Goal: Task Accomplishment & Management: Manage account settings

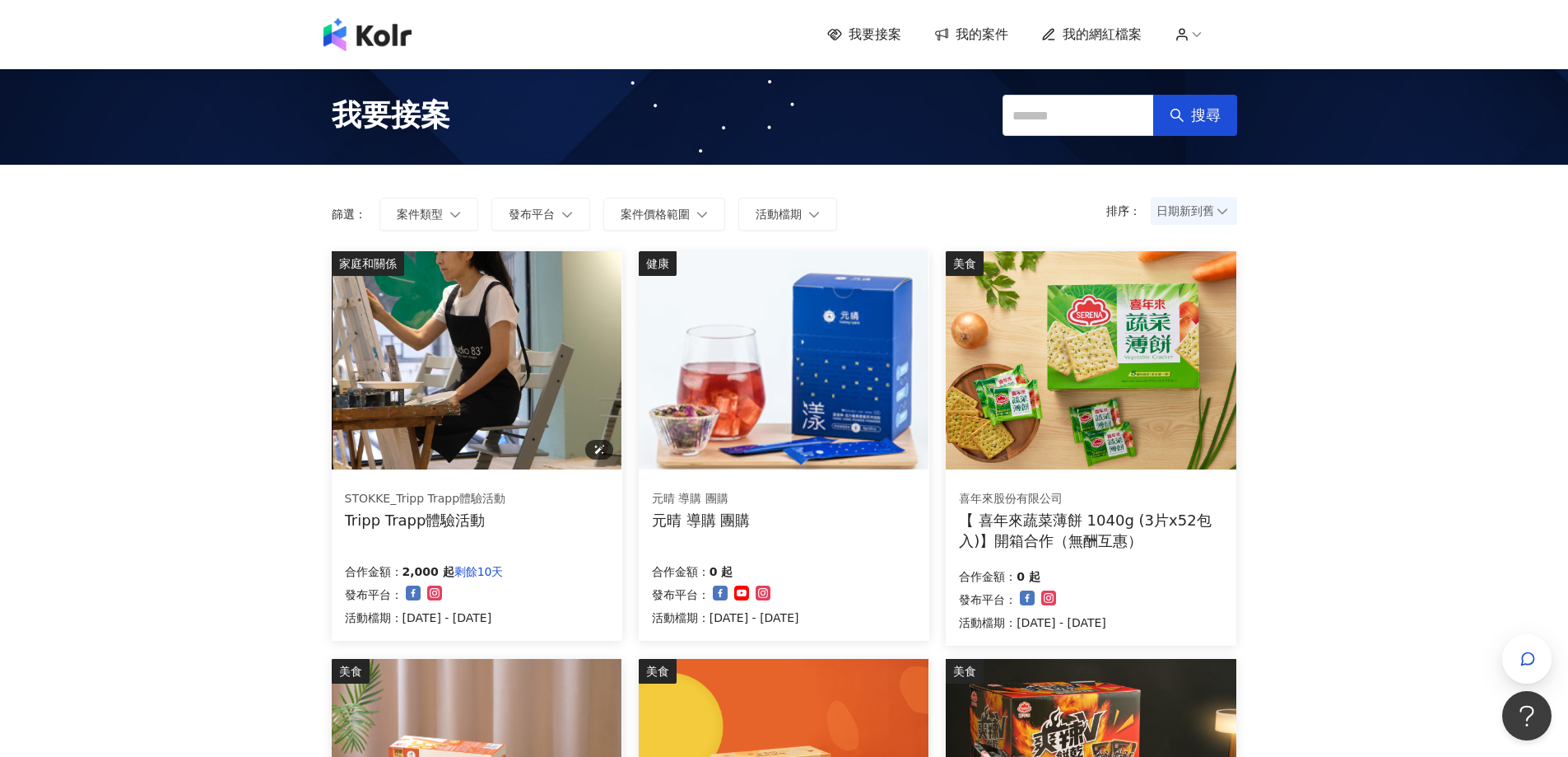
click at [416, 333] on img at bounding box center [476, 360] width 290 height 219
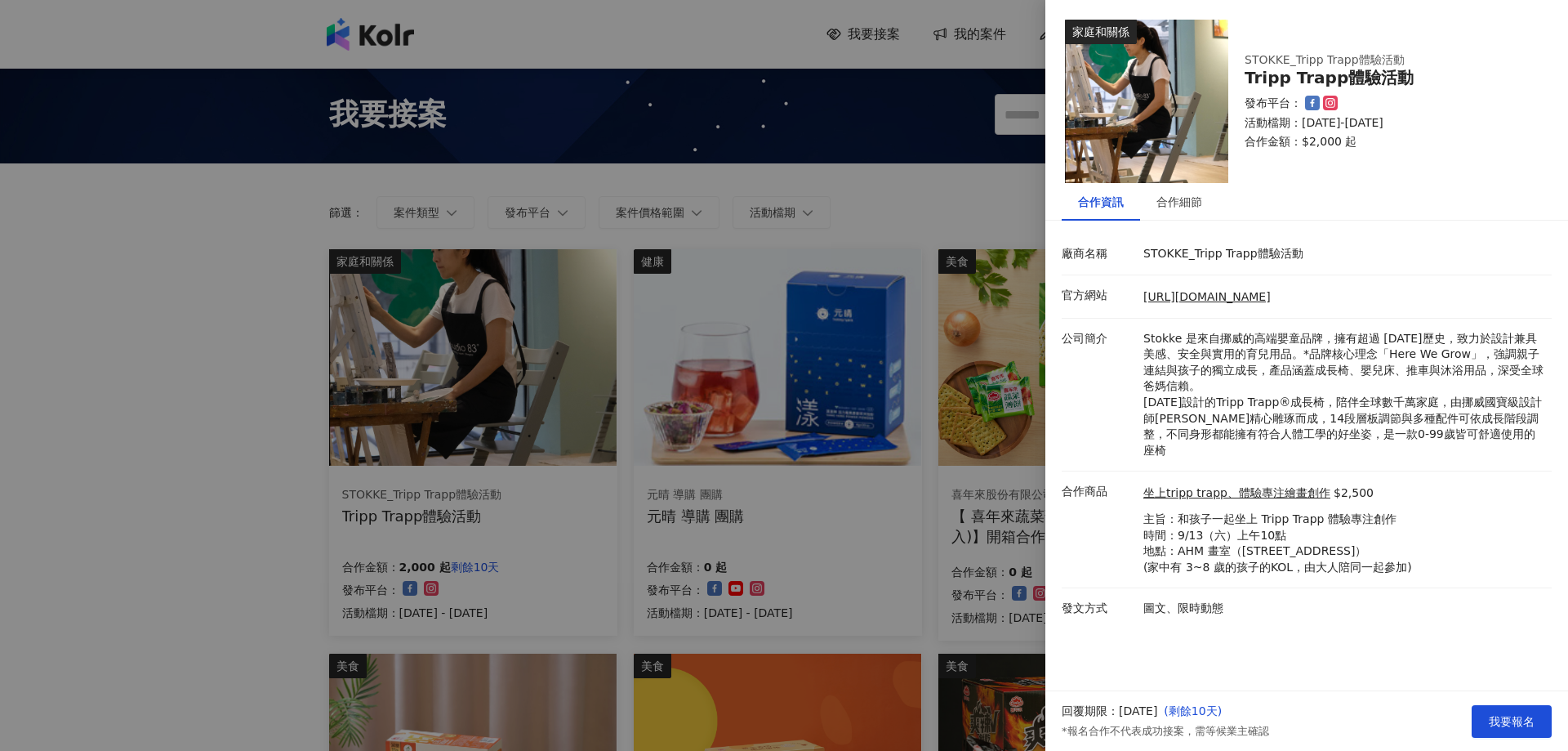
click at [242, 385] on div at bounding box center [784, 376] width 1568 height 751
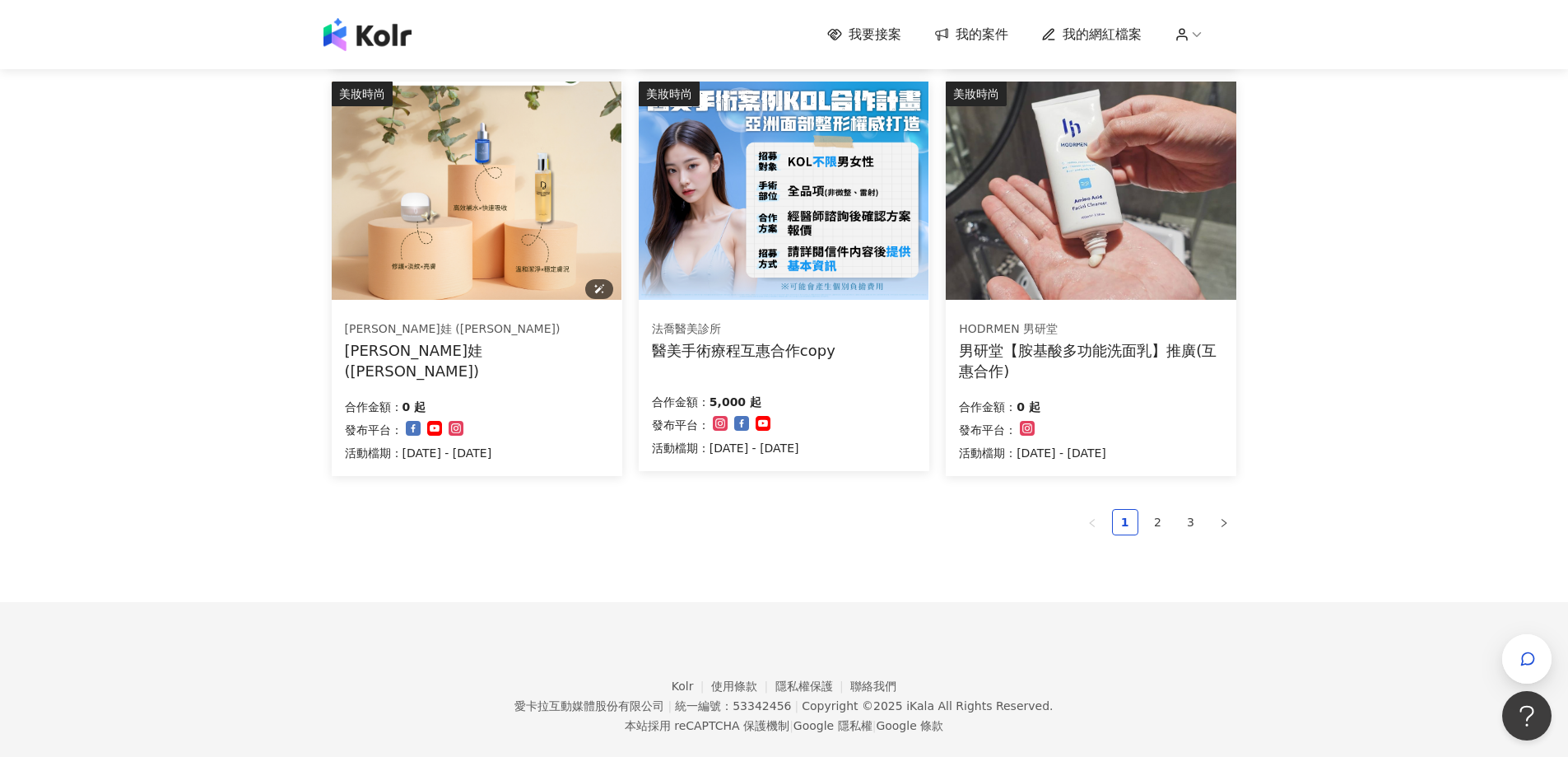
scroll to position [988, 0]
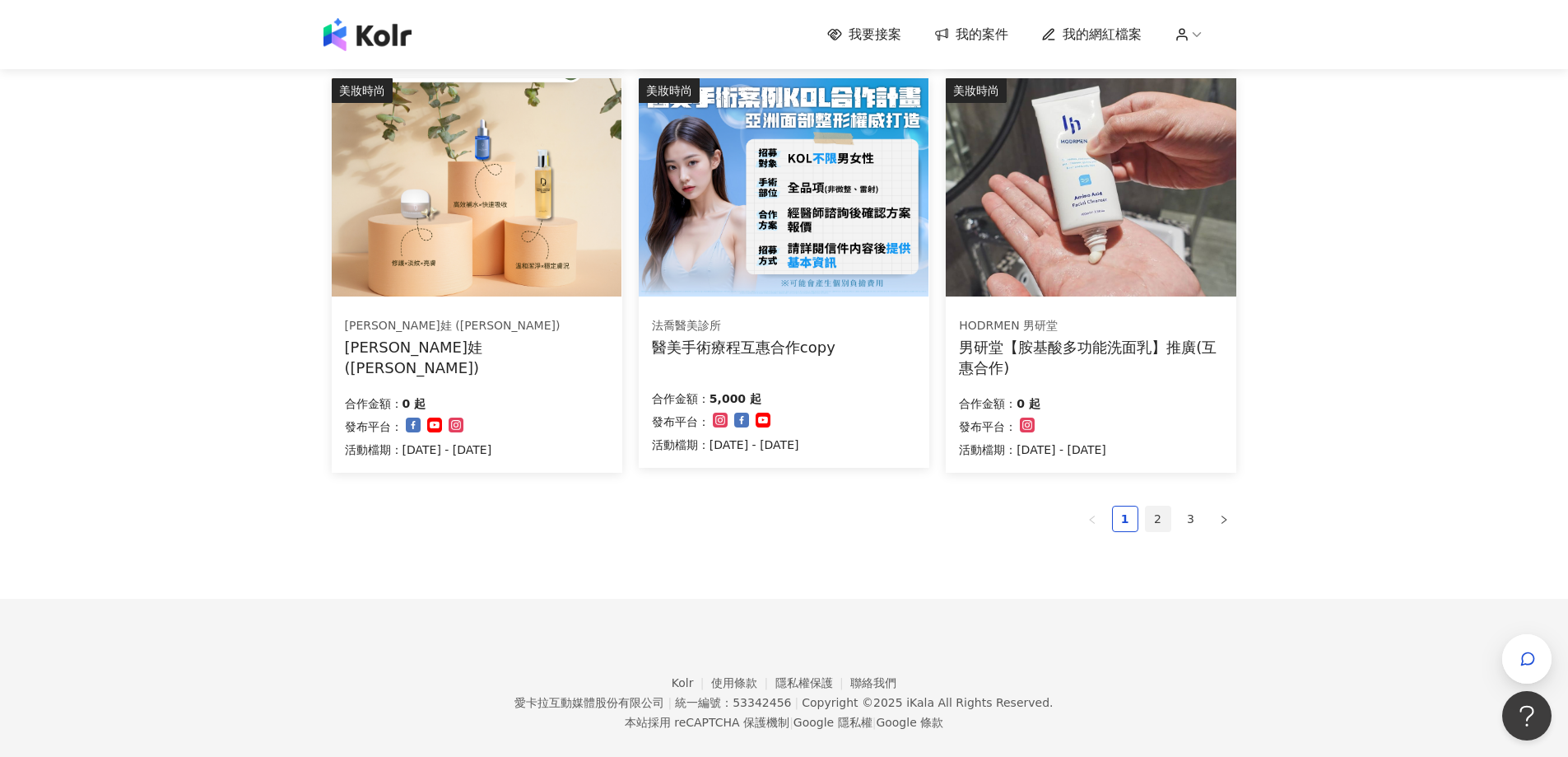
click at [1166, 522] on link "2" at bounding box center [1157, 518] width 24 height 25
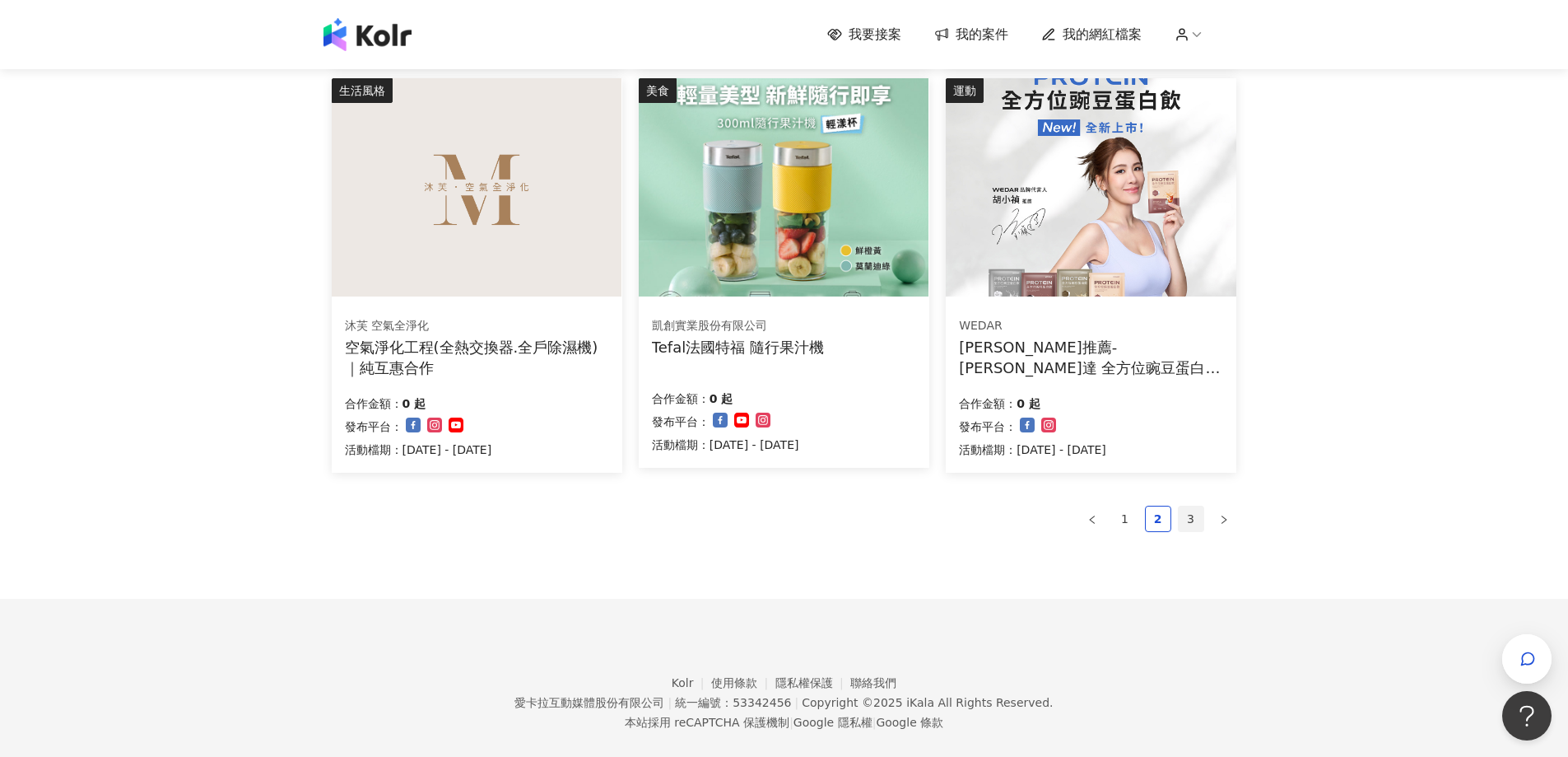
click at [1191, 525] on link "3" at bounding box center [1191, 518] width 24 height 25
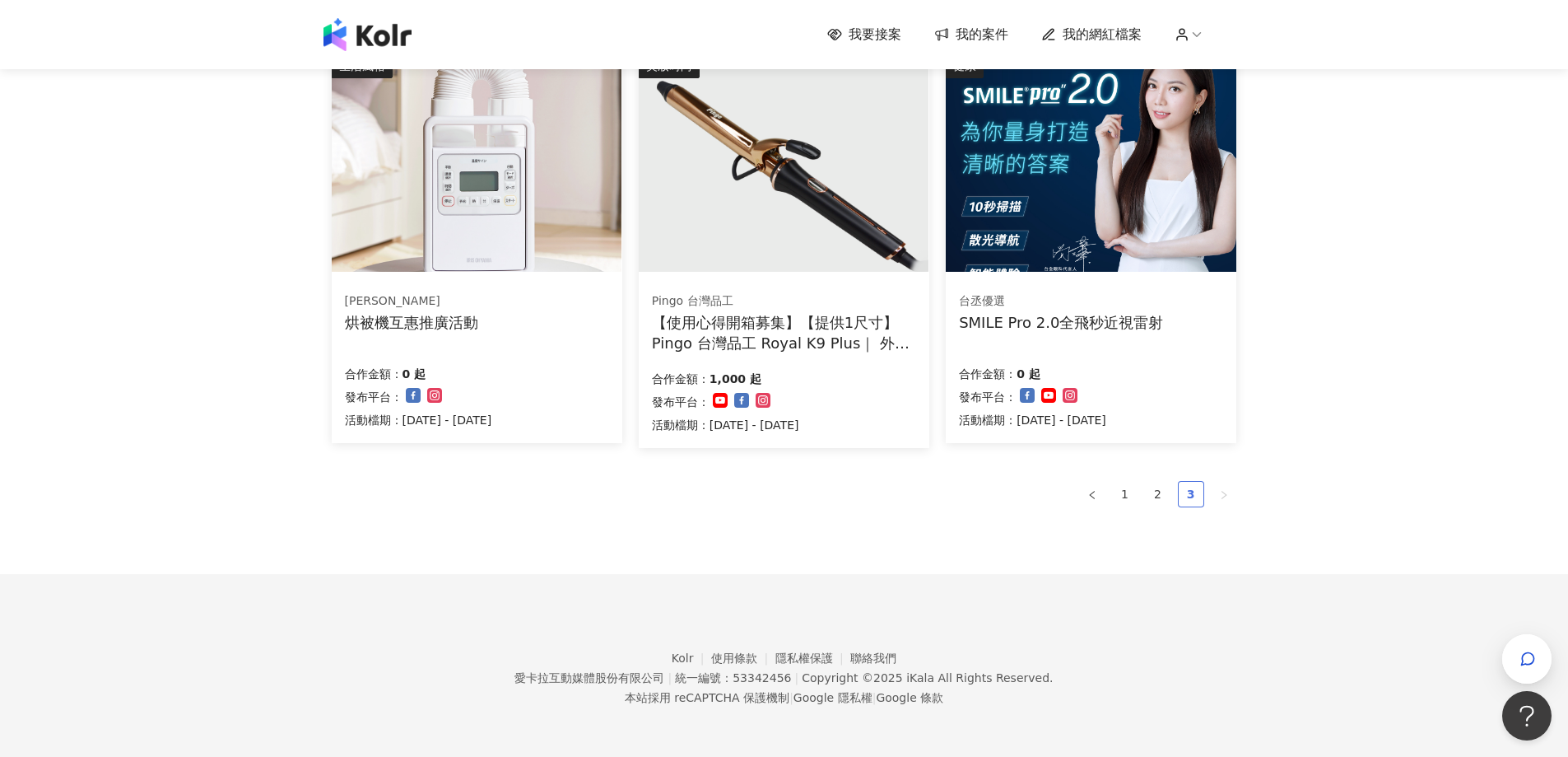
scroll to position [605, 0]
click at [1285, 405] on div "我要接案 我的案件 我的網紅檔案 我要接案 搜尋 排序： 日期新到舊 篩選： 案件類型 發布平台 案件價格範圍 活動檔期 清除 套用 美妝時尚 千田愛紗代言 …" at bounding box center [784, 76] width 1568 height 1362
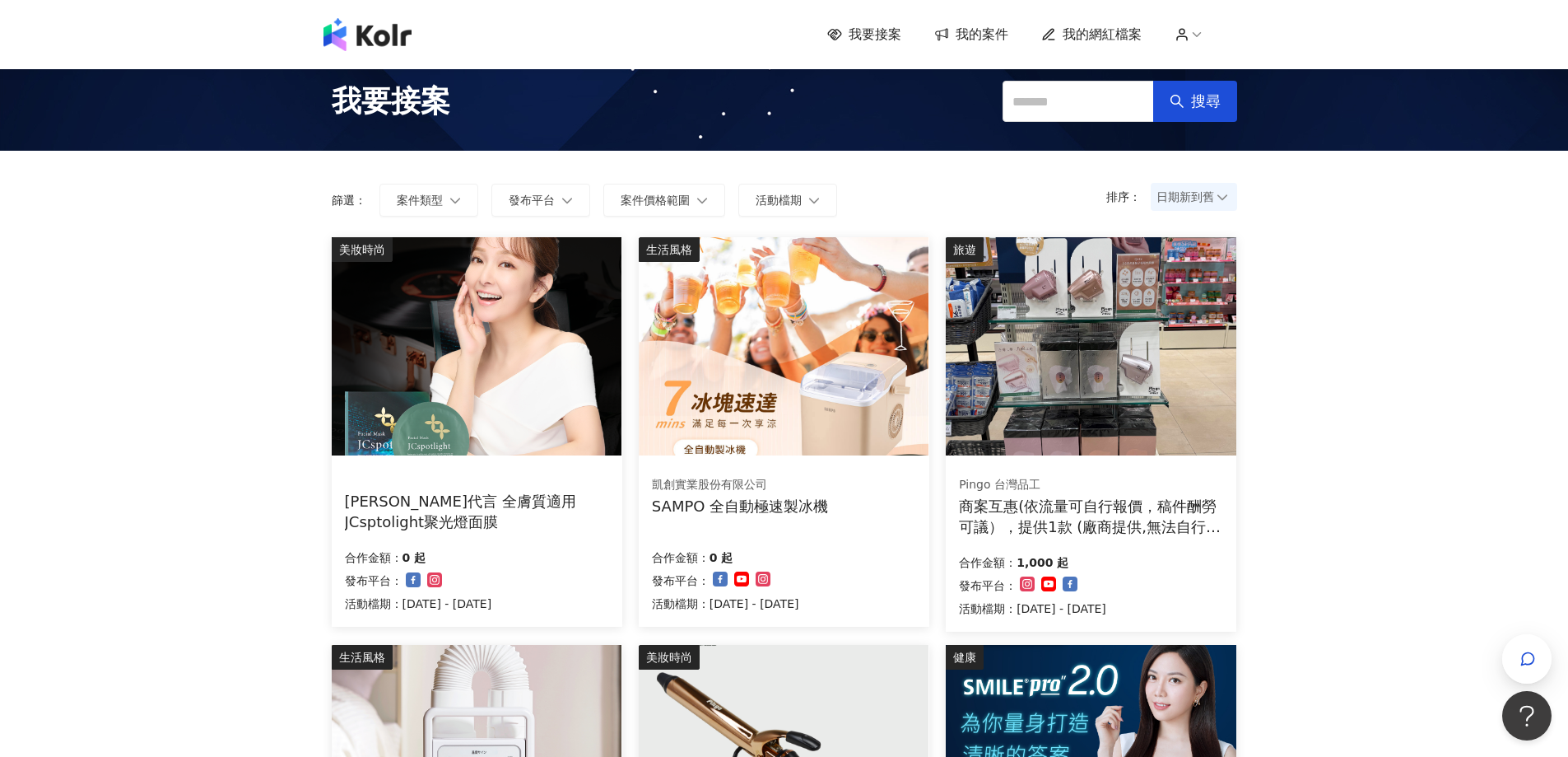
scroll to position [0, 0]
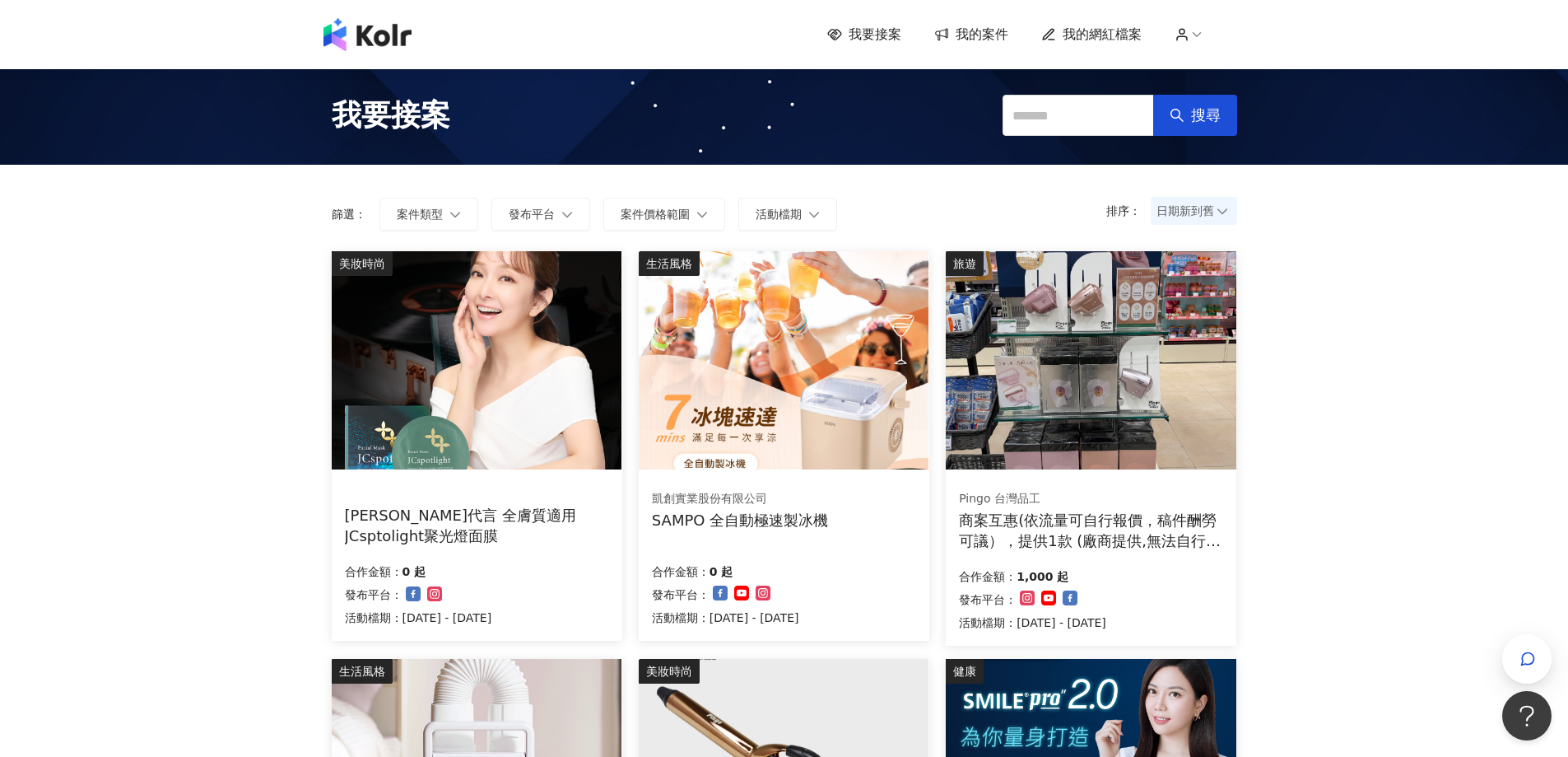
click at [976, 26] on span "我的案件" at bounding box center [982, 34] width 53 height 18
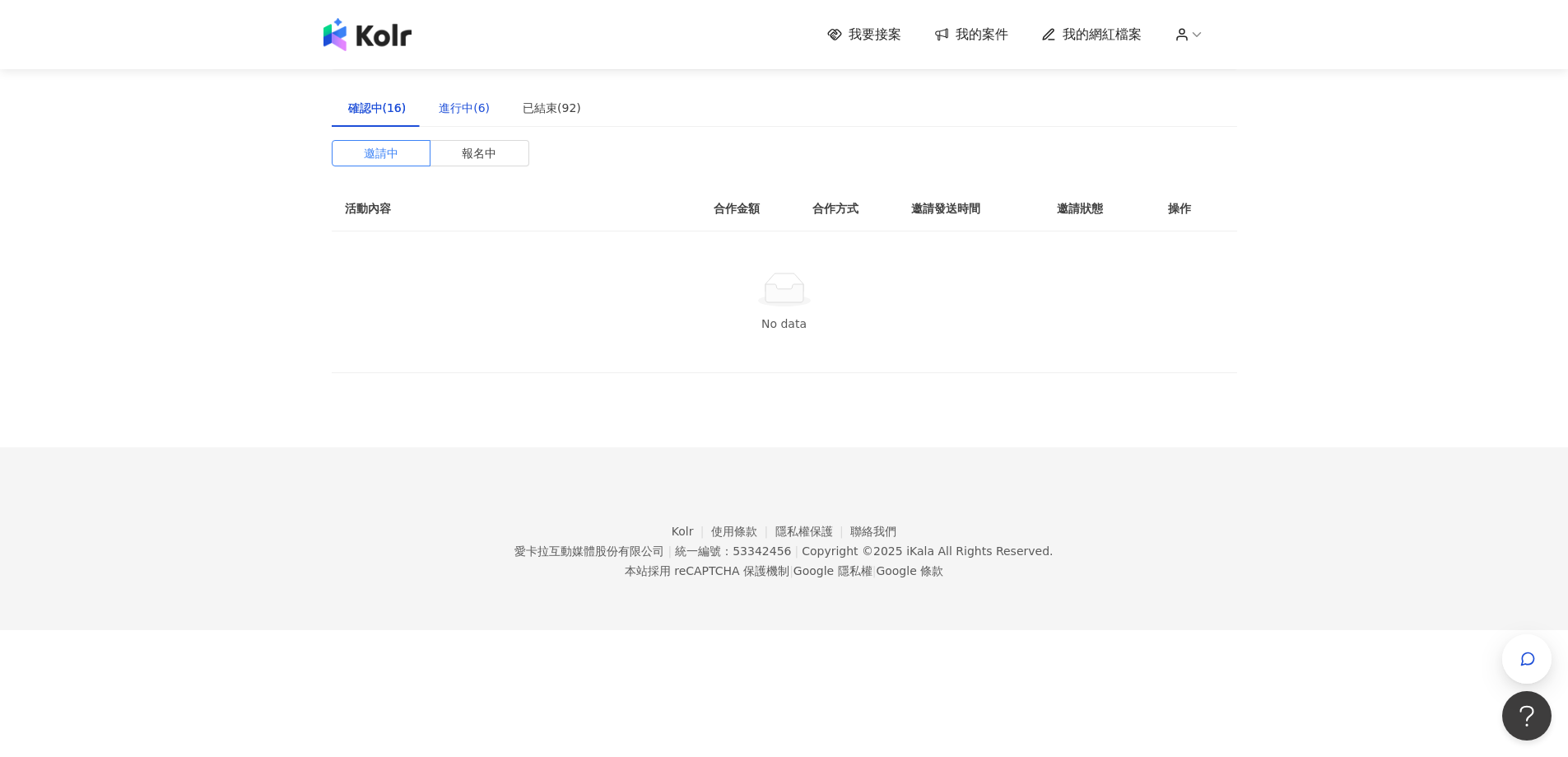
click at [469, 110] on div "進行中(6)" at bounding box center [465, 108] width 51 height 18
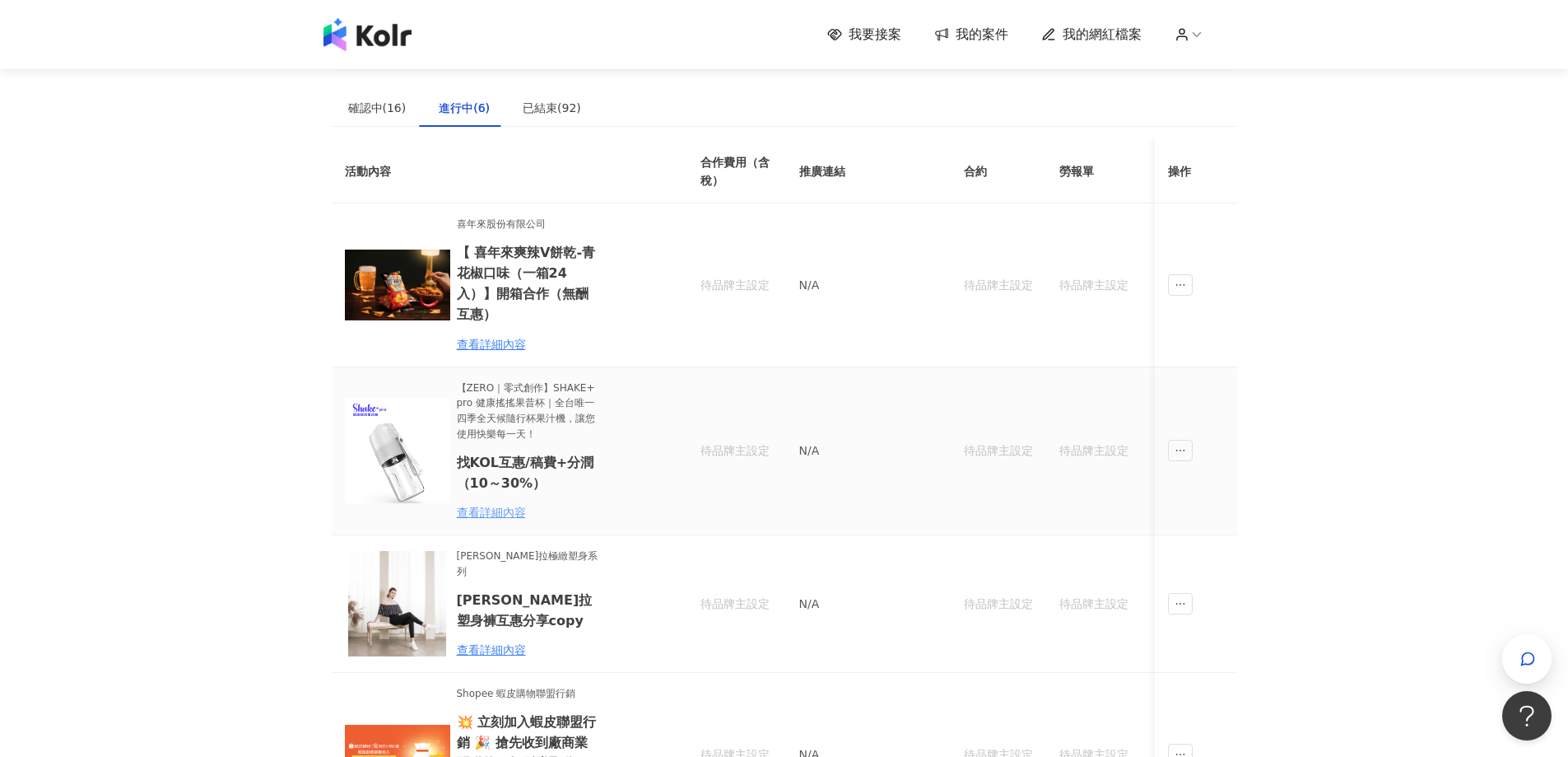
click at [490, 503] on div "查看詳細內容" at bounding box center [528, 512] width 144 height 18
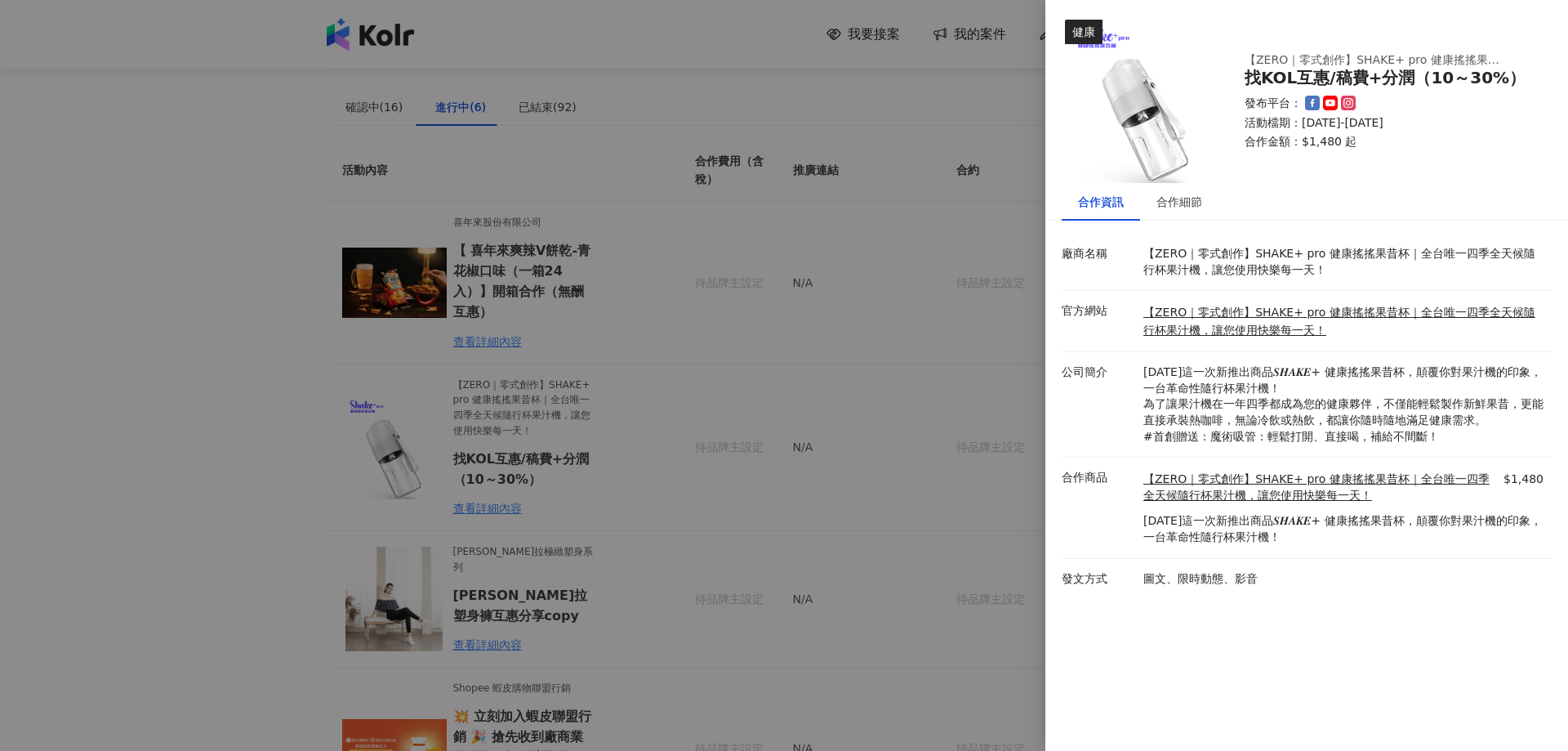
click at [695, 110] on div at bounding box center [784, 376] width 1568 height 751
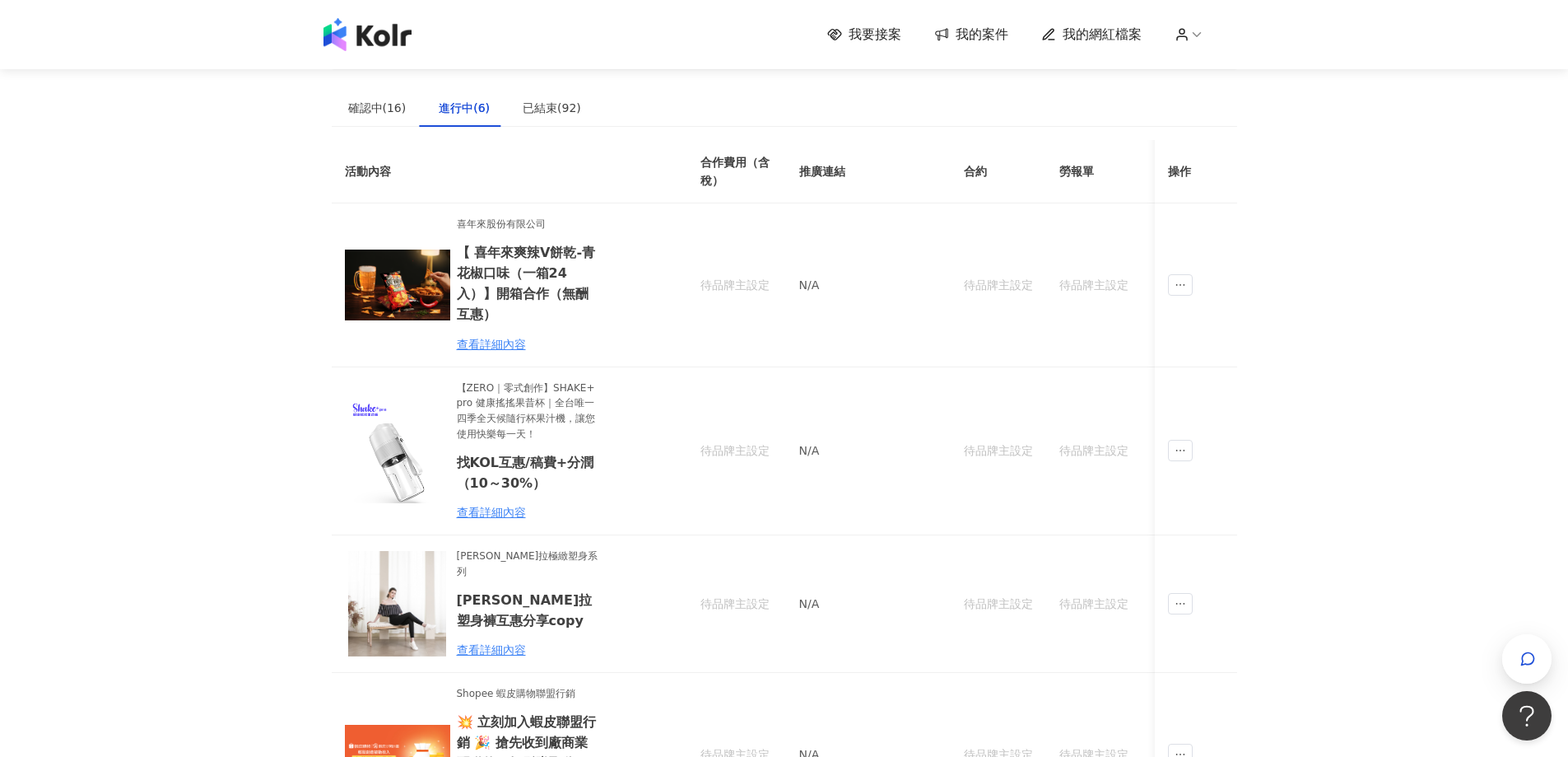
click at [875, 38] on span "我要接案" at bounding box center [875, 34] width 53 height 18
